Goal: Go to known website: Access a specific website the user already knows

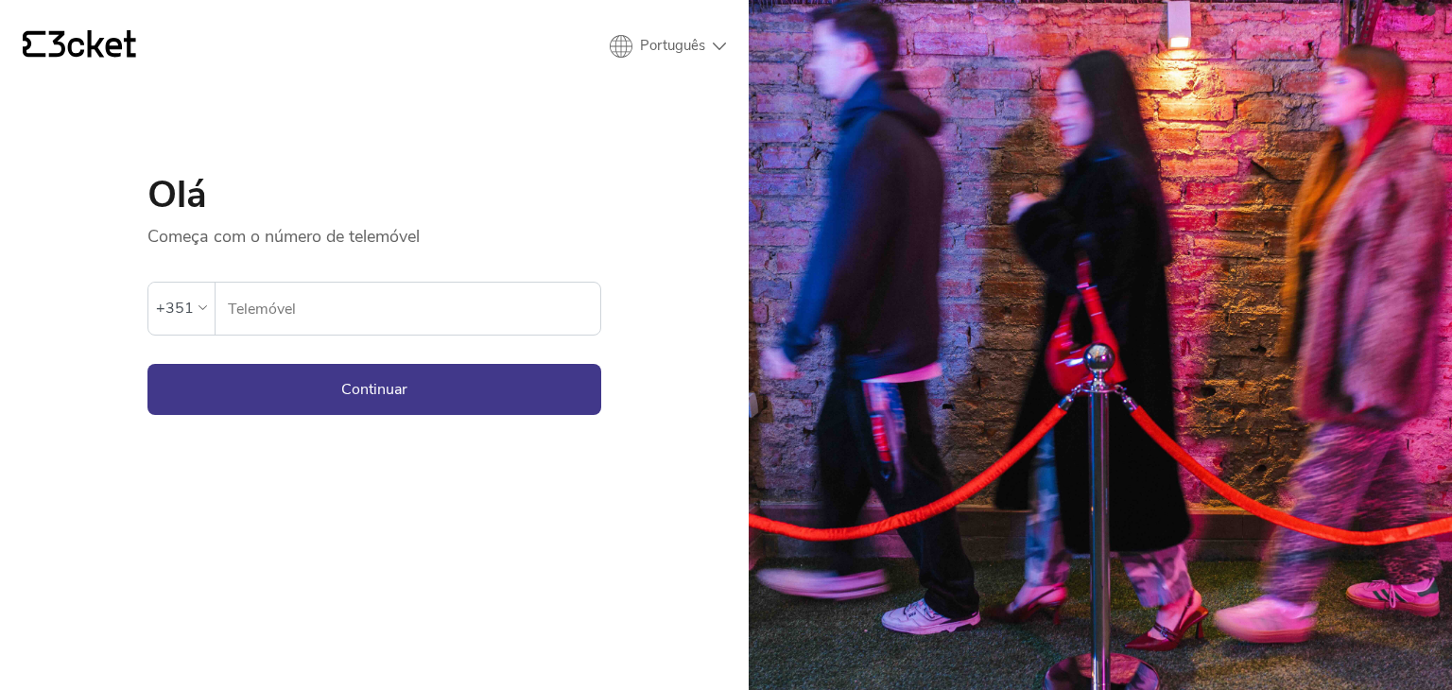
click at [269, 313] on input "Telemóvel" at bounding box center [413, 309] width 373 height 52
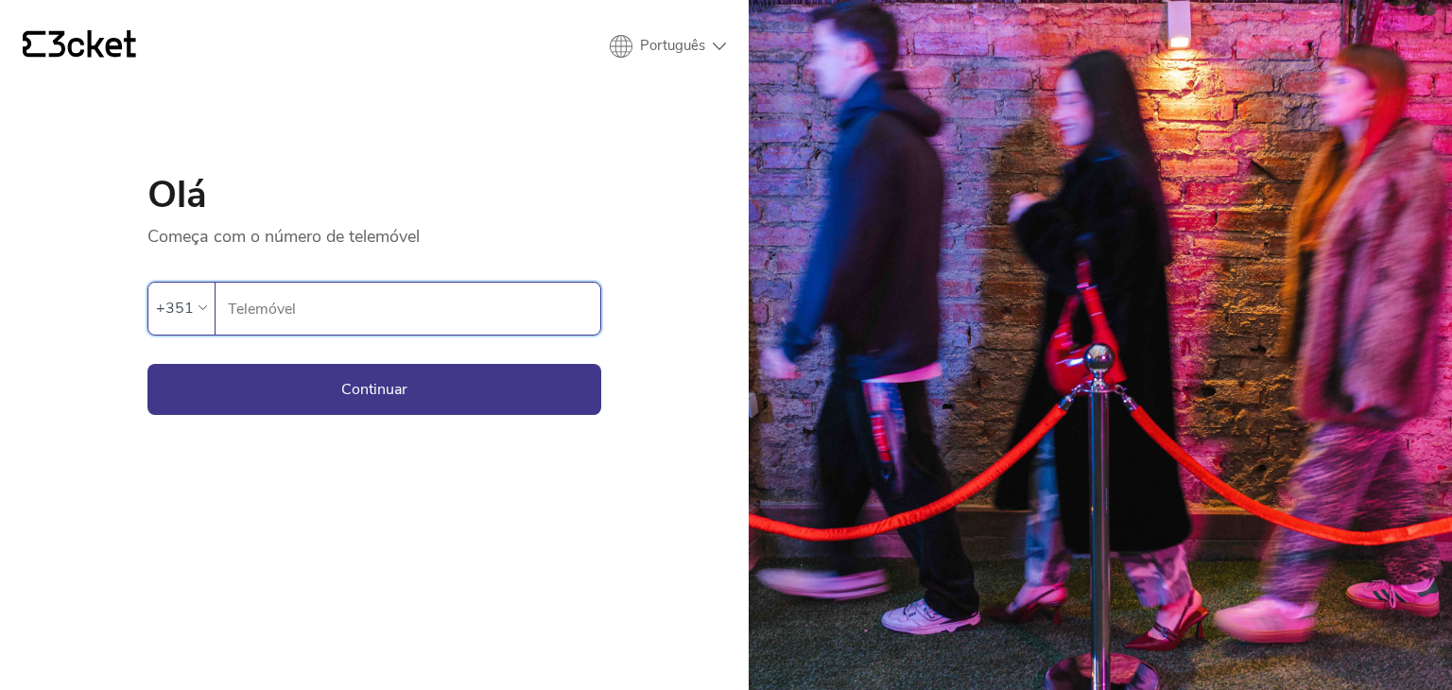
type input "969831645"
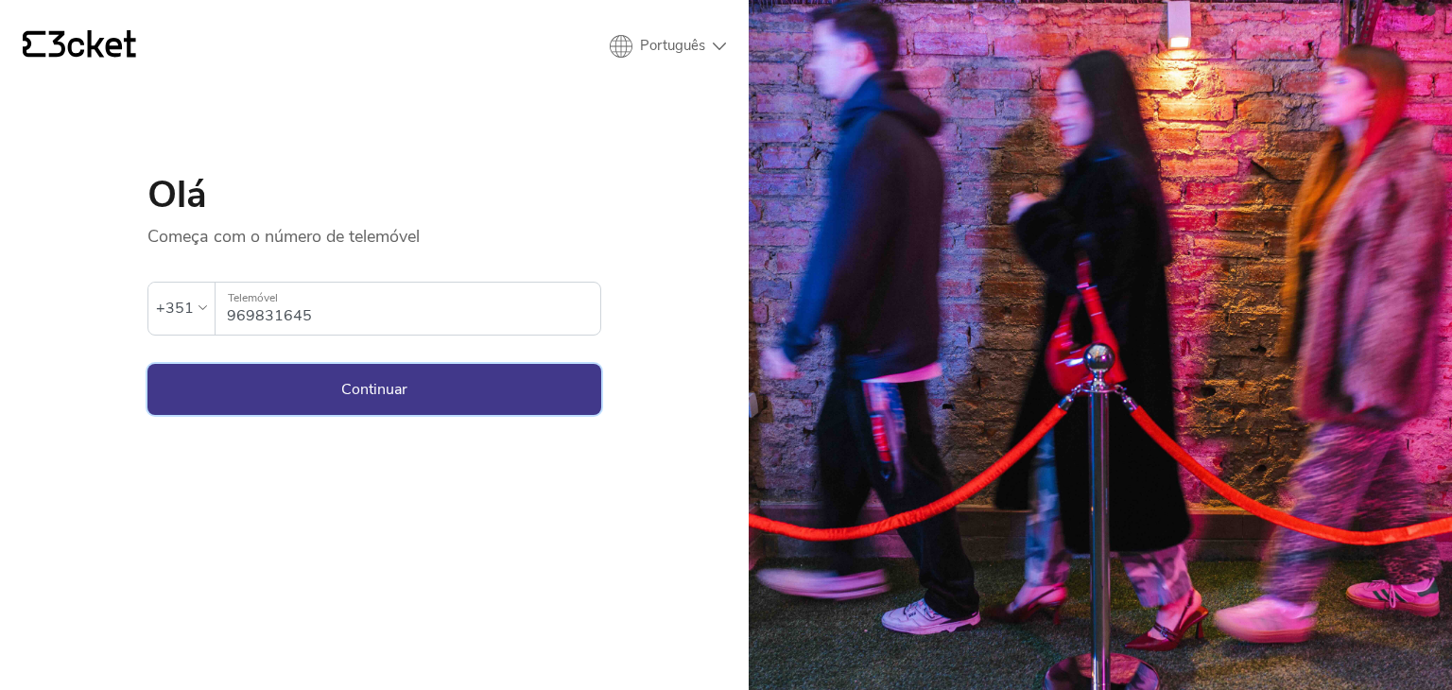
click at [374, 375] on button "Continuar" at bounding box center [374, 389] width 454 height 51
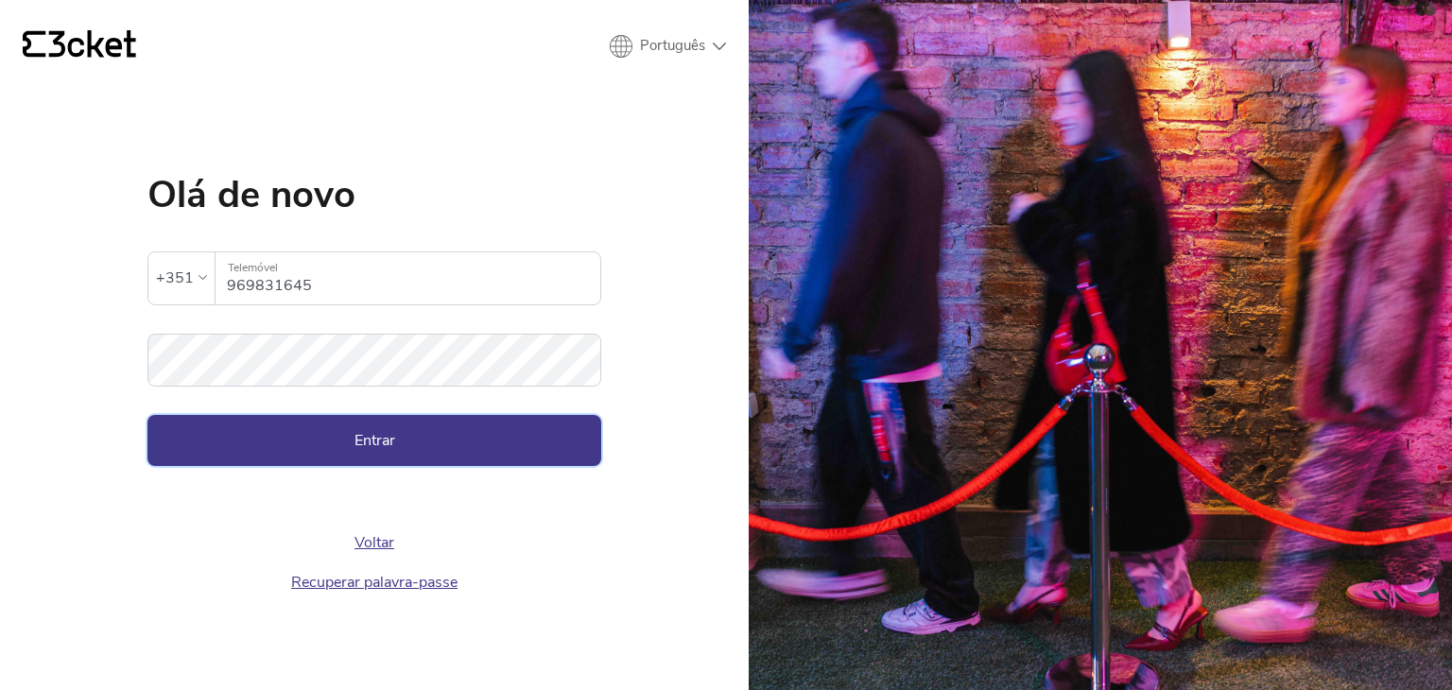
click at [401, 448] on button "Entrar" at bounding box center [374, 440] width 454 height 51
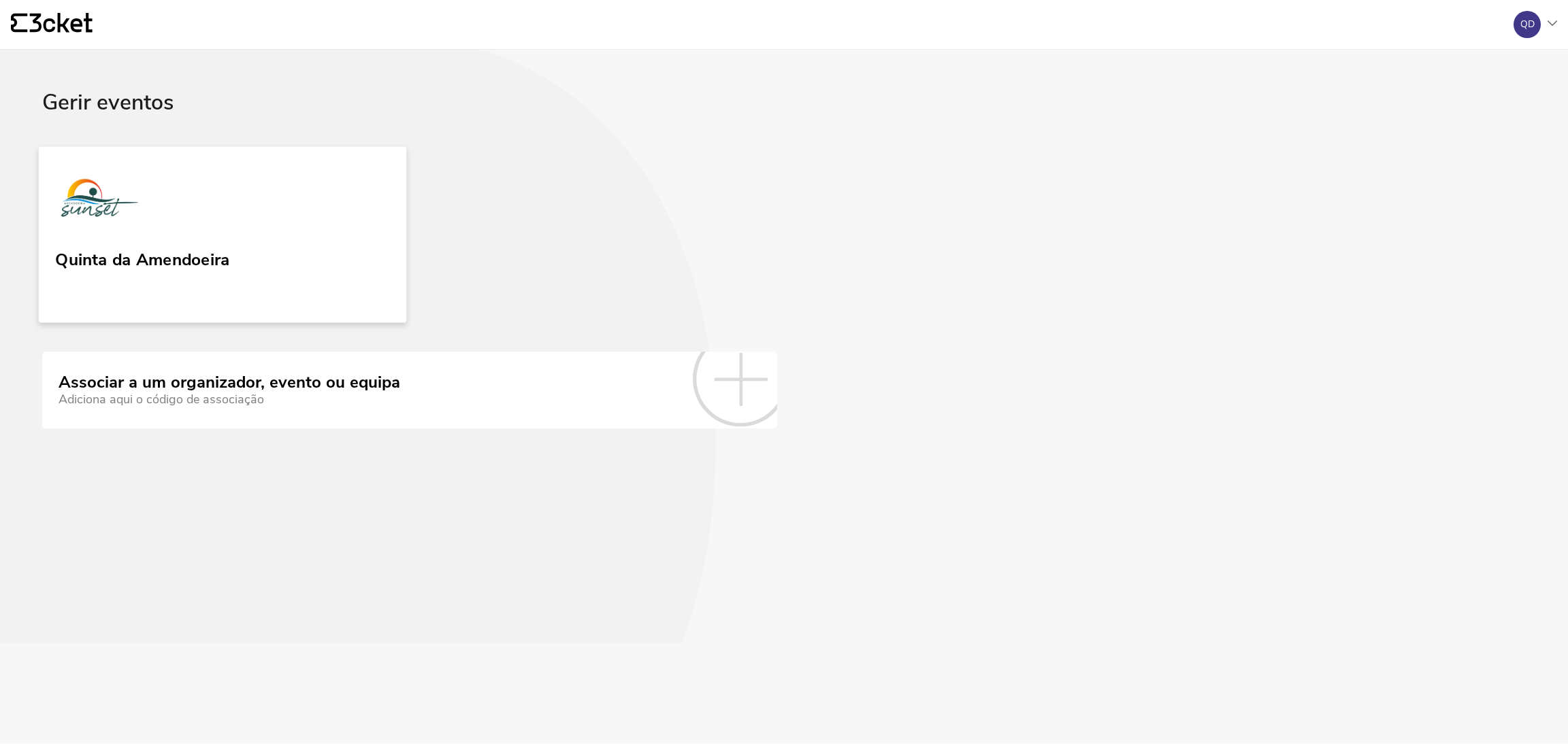
click at [96, 251] on div "Quinta da Amendoeira" at bounding box center [143, 257] width 174 height 24
